Goal: Navigation & Orientation: Find specific page/section

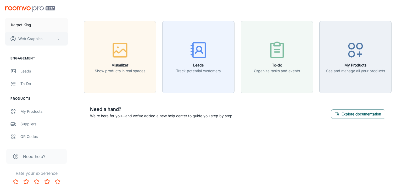
click at [22, 41] on p "Web Graphics" at bounding box center [30, 39] width 24 height 6
click at [76, 40] on li "User Profile" at bounding box center [82, 38] width 28 height 9
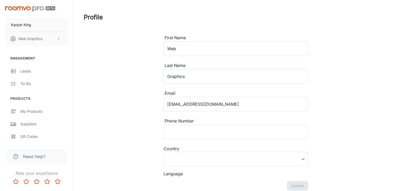
type input "United States"
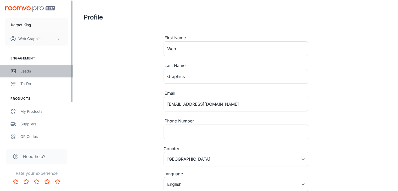
click at [19, 68] on link "Leads" at bounding box center [36, 71] width 73 height 13
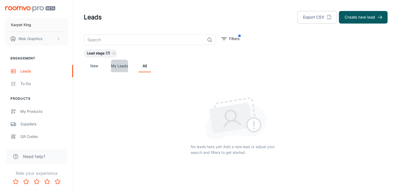
click at [117, 66] on link "My Leads" at bounding box center [119, 66] width 17 height 13
click at [98, 65] on link "New" at bounding box center [94, 66] width 13 height 13
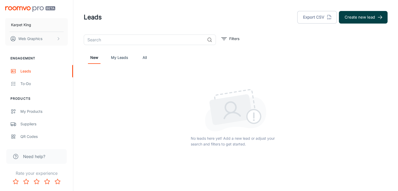
click at [360, 22] on button "Create new lead" at bounding box center [363, 17] width 49 height 13
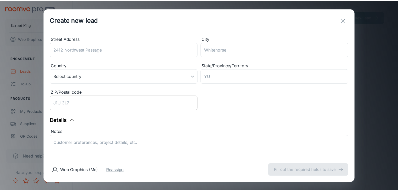
scroll to position [131, 0]
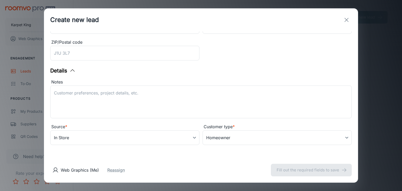
click at [345, 18] on icon "exit" at bounding box center [346, 20] width 6 height 6
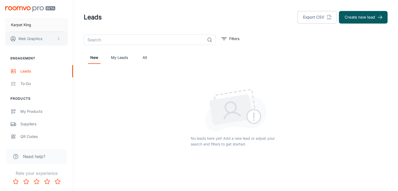
click at [60, 39] on icon "scrollable content" at bounding box center [58, 39] width 4 height 4
click at [78, 39] on li "User Profile" at bounding box center [82, 38] width 28 height 9
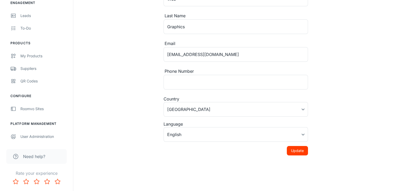
scroll to position [52, 0]
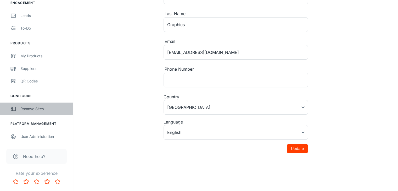
click at [38, 107] on div "Roomvo Sites" at bounding box center [43, 109] width 47 height 6
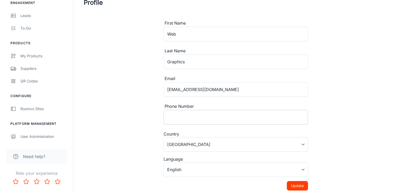
scroll to position [0, 0]
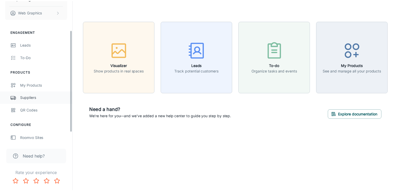
scroll to position [55, 0]
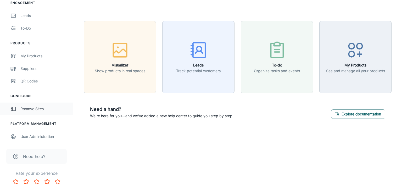
click at [48, 110] on div "Roomvo Sites" at bounding box center [43, 109] width 47 height 6
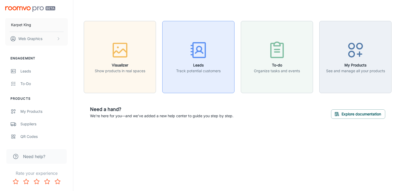
click at [176, 62] on h6 "Leads" at bounding box center [198, 65] width 44 height 6
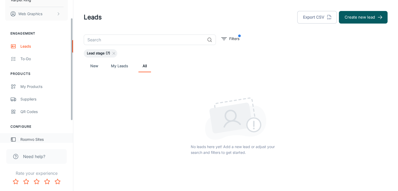
scroll to position [55, 0]
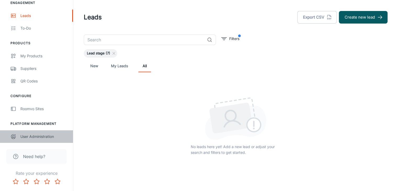
click at [42, 138] on div "User Administration" at bounding box center [43, 137] width 47 height 6
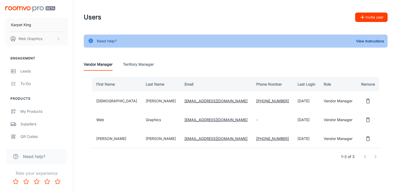
scroll to position [55, 0]
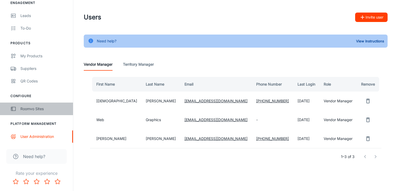
click at [27, 107] on div "Roomvo Sites" at bounding box center [43, 109] width 47 height 6
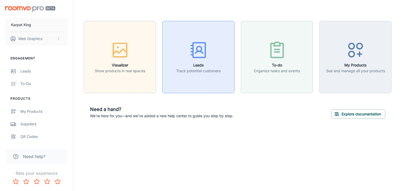
click at [203, 49] on icon "button" at bounding box center [199, 50] width 20 height 20
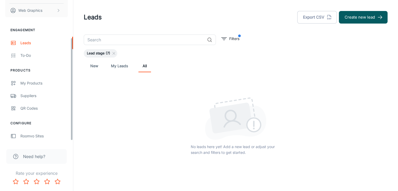
scroll to position [55, 0]
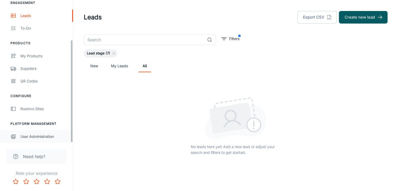
click at [44, 136] on div "User Administration" at bounding box center [43, 137] width 47 height 6
